Goal: Information Seeking & Learning: Learn about a topic

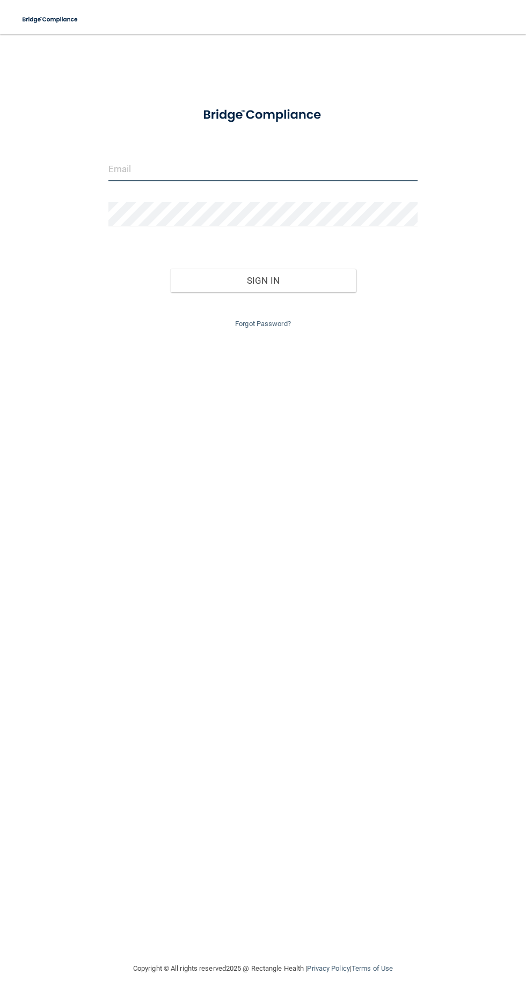
click at [122, 165] on input "email" at bounding box center [262, 169] width 309 height 24
type input "[EMAIL_ADDRESS][DOMAIN_NAME]"
click at [170, 269] on button "Sign In" at bounding box center [263, 281] width 186 height 24
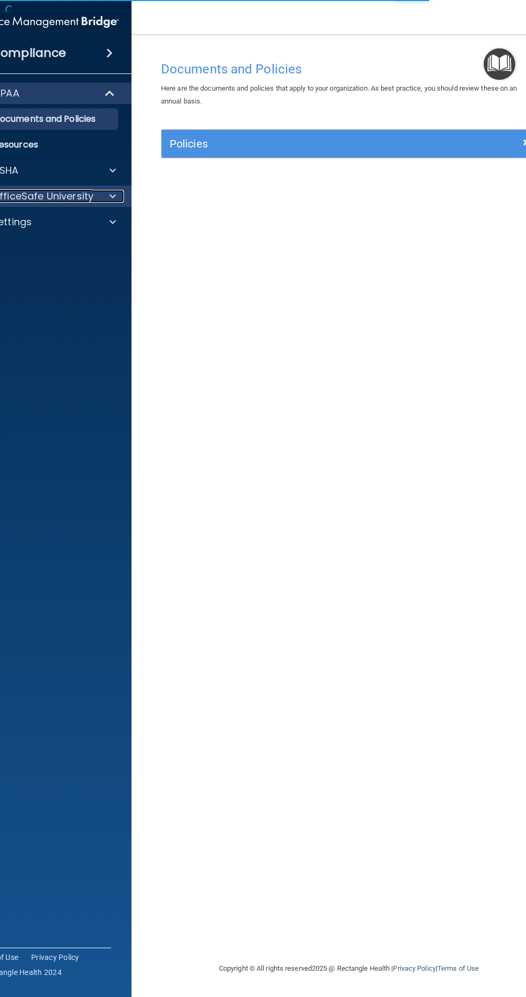
click at [68, 195] on p "OfficeSafe University" at bounding box center [42, 196] width 101 height 13
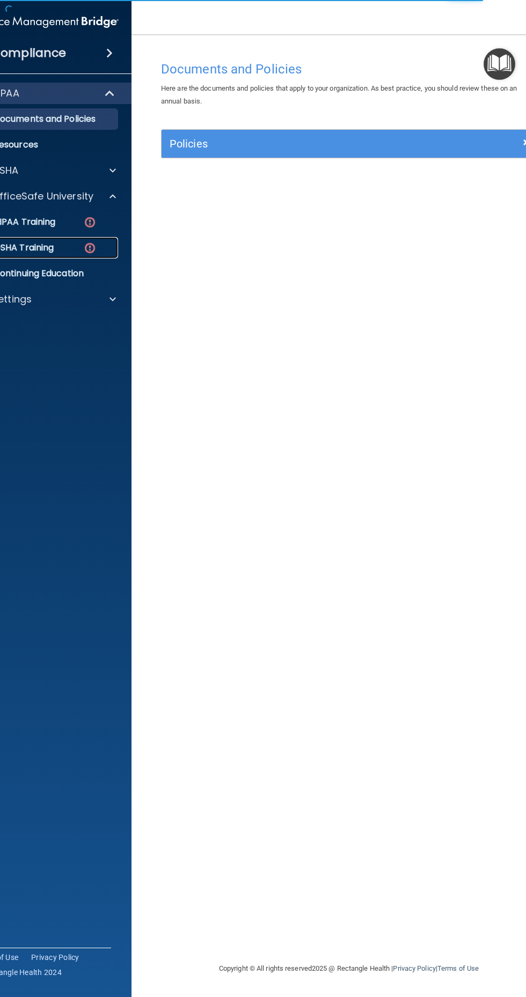
click at [9, 247] on p "OSHA Training" at bounding box center [10, 248] width 87 height 11
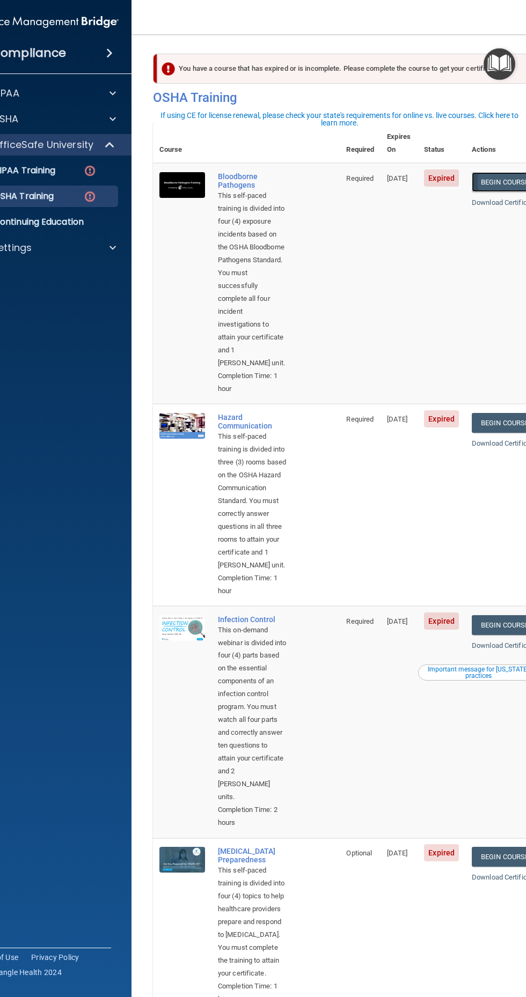
click at [500, 172] on link "Begin Course" at bounding box center [504, 182] width 65 height 20
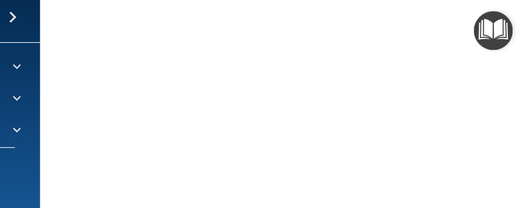
click at [512, 49] on img "Open Resource Center" at bounding box center [499, 64] width 32 height 32
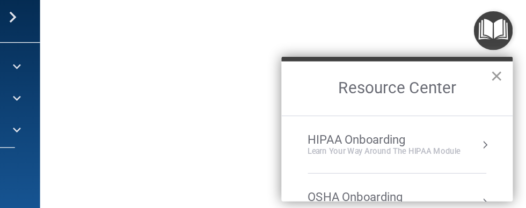
click at [504, 103] on button "×" at bounding box center [502, 100] width 10 height 17
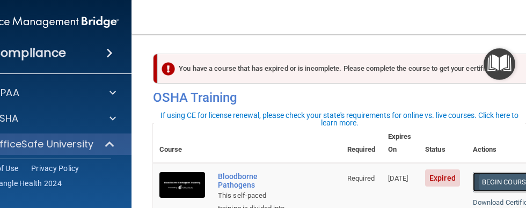
click at [497, 172] on link "Begin Course" at bounding box center [505, 182] width 65 height 20
click at [500, 172] on link "Begin Course" at bounding box center [505, 182] width 65 height 20
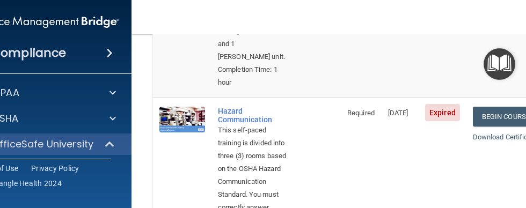
scroll to position [307, 0]
click at [504, 126] on link "Begin Course" at bounding box center [505, 116] width 65 height 20
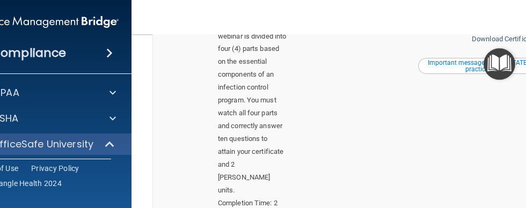
scroll to position [613, 0]
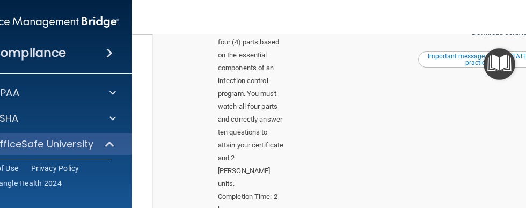
click at [491, 22] on link "Begin Course" at bounding box center [504, 12] width 65 height 20
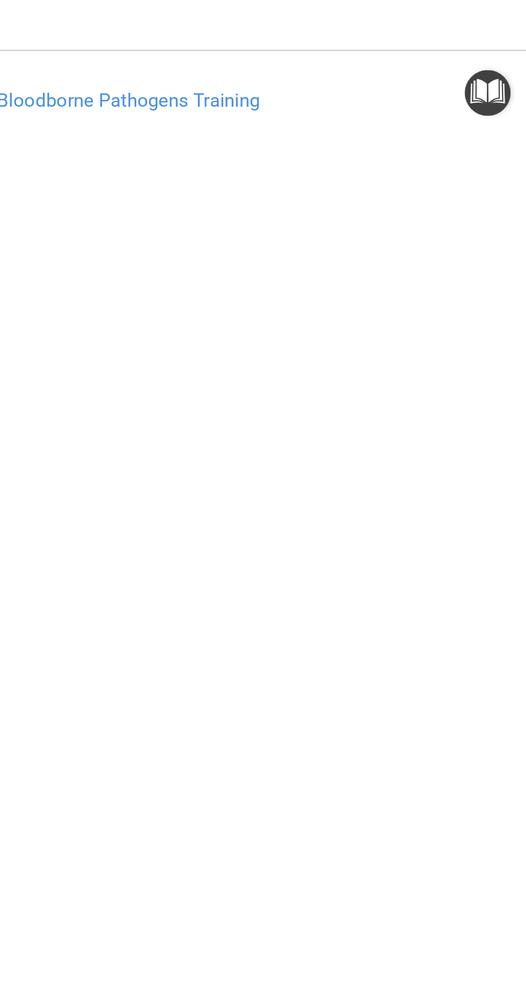
click at [513, 208] on div "Bloodborne Pathogens Training This course doesn’t expire until 06/11/2025. Are …" at bounding box center [349, 509] width 392 height 907
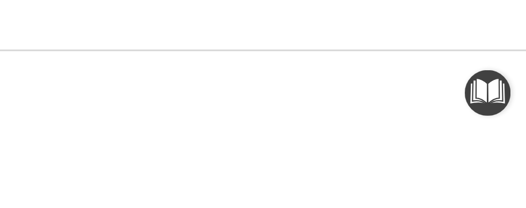
scroll to position [185, 0]
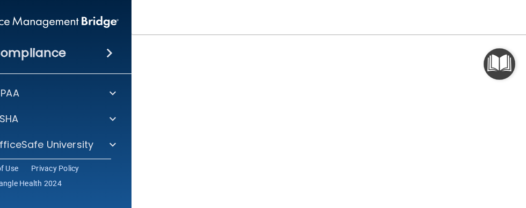
scroll to position [128, 0]
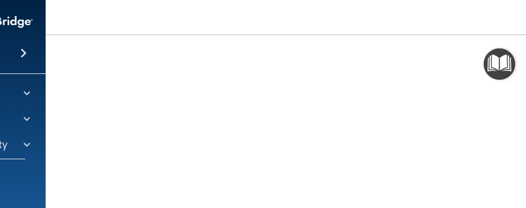
scroll to position [96, 0]
